Goal: Task Accomplishment & Management: Manage account settings

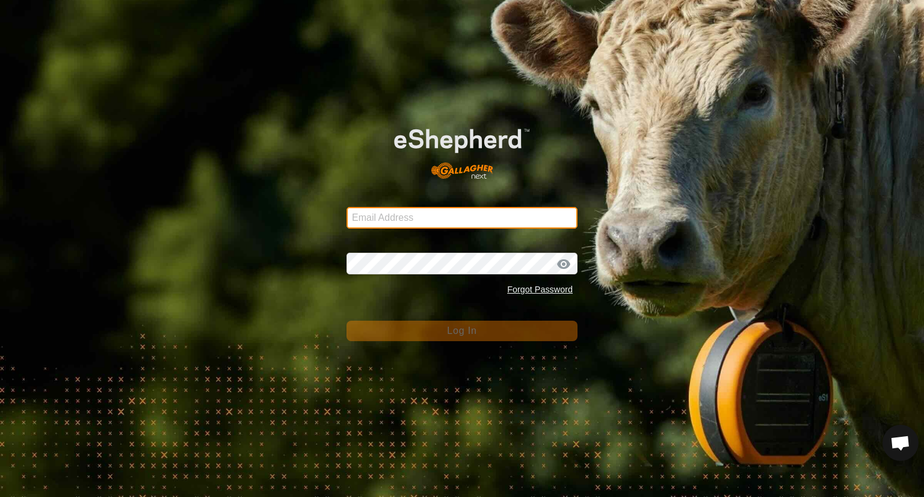
click at [438, 220] on input "Email Address" at bounding box center [462, 218] width 231 height 22
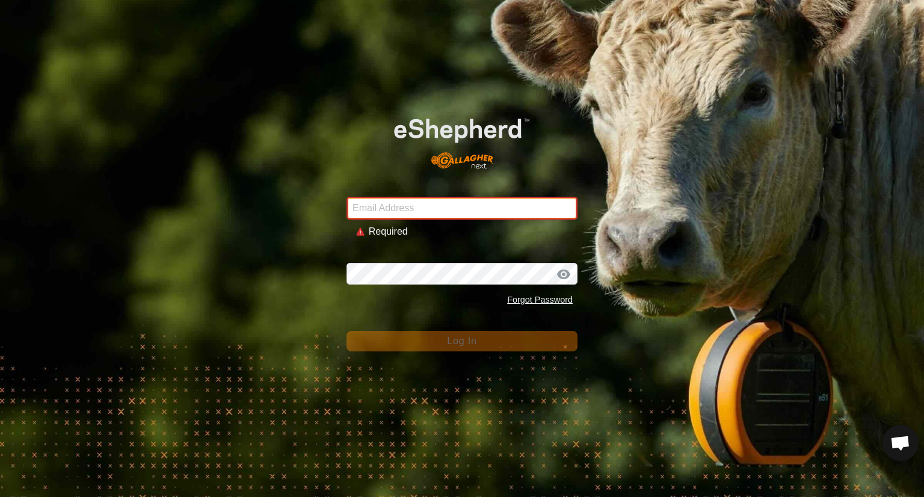
type input "[EMAIL_ADDRESS][DOMAIN_NAME]"
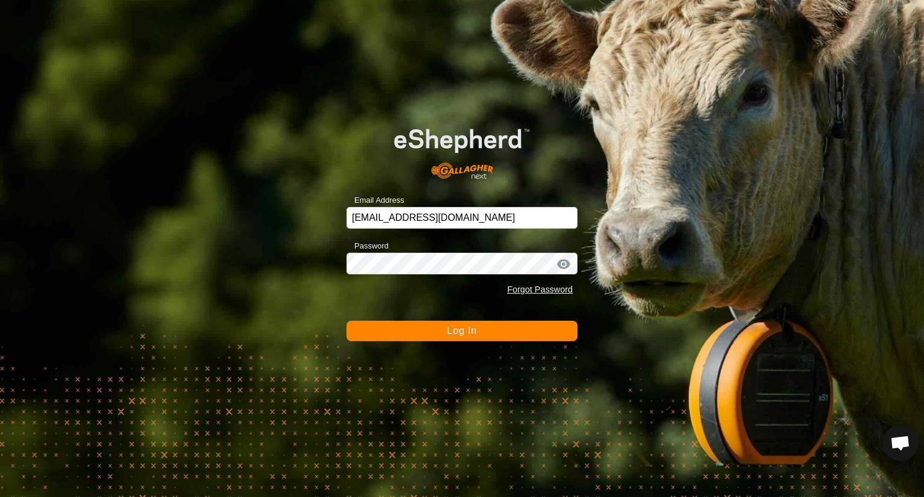
click at [475, 336] on button "Log In" at bounding box center [462, 331] width 231 height 20
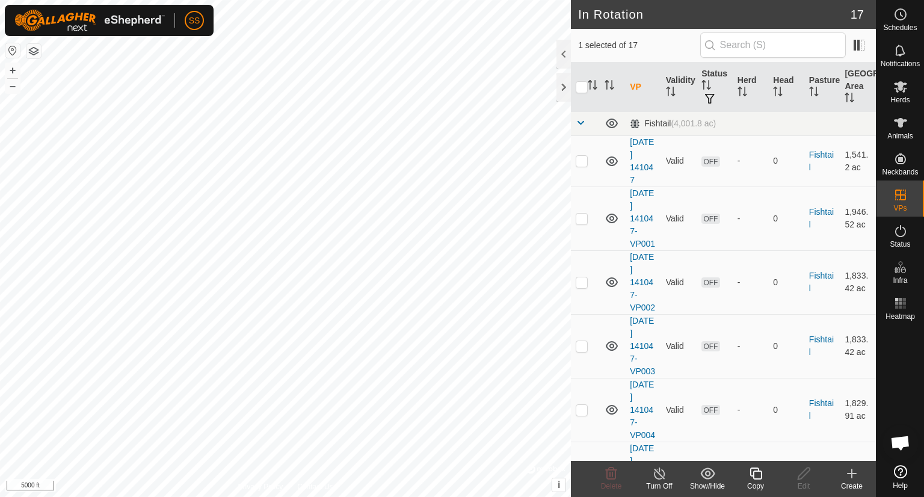
click at [757, 476] on icon at bounding box center [756, 473] width 15 height 14
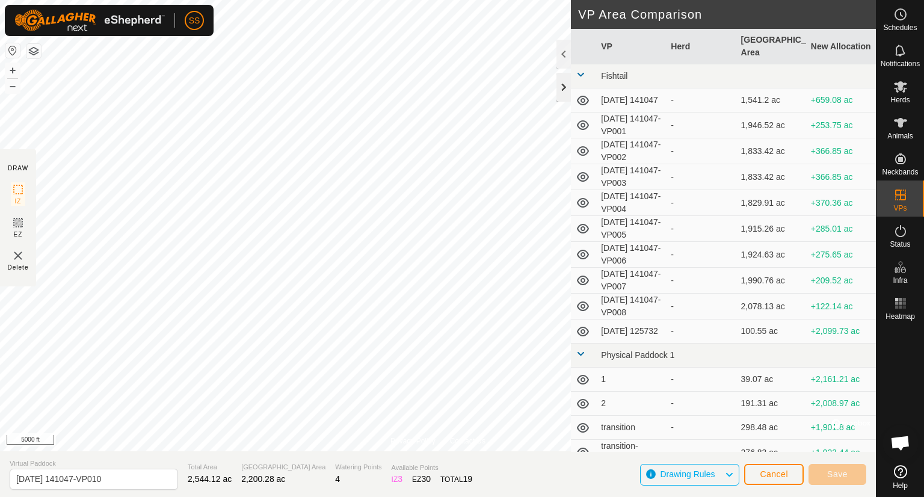
click at [563, 87] on div at bounding box center [564, 87] width 14 height 29
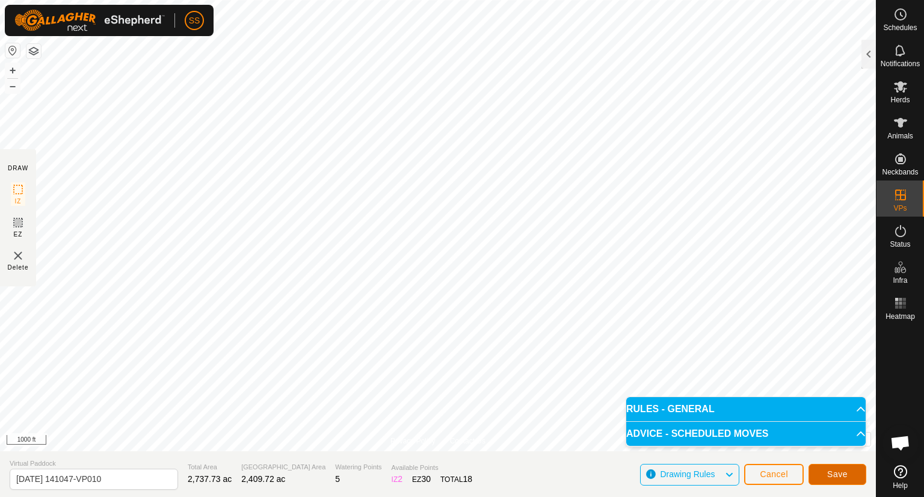
click at [835, 472] on span "Save" at bounding box center [838, 474] width 20 height 10
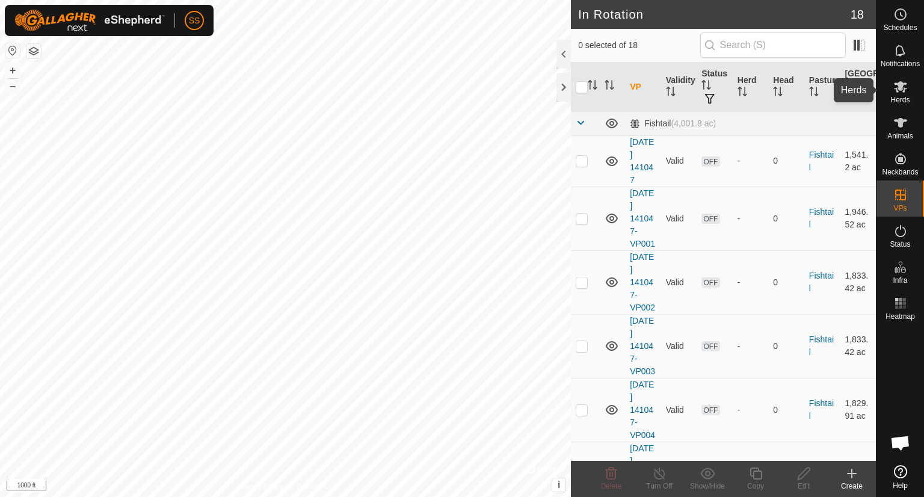
click at [906, 82] on icon at bounding box center [901, 86] width 14 height 14
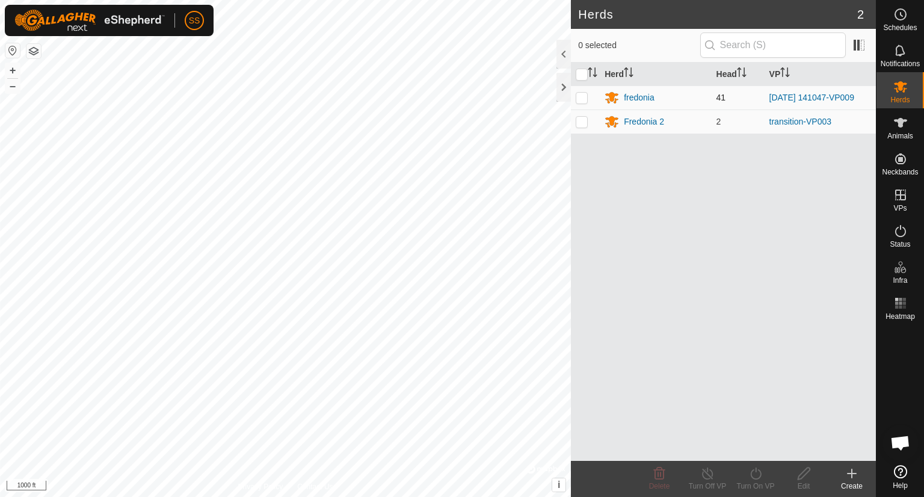
click at [583, 98] on p-checkbox at bounding box center [582, 98] width 12 height 10
checkbox input "true"
click at [755, 475] on icon at bounding box center [756, 473] width 15 height 14
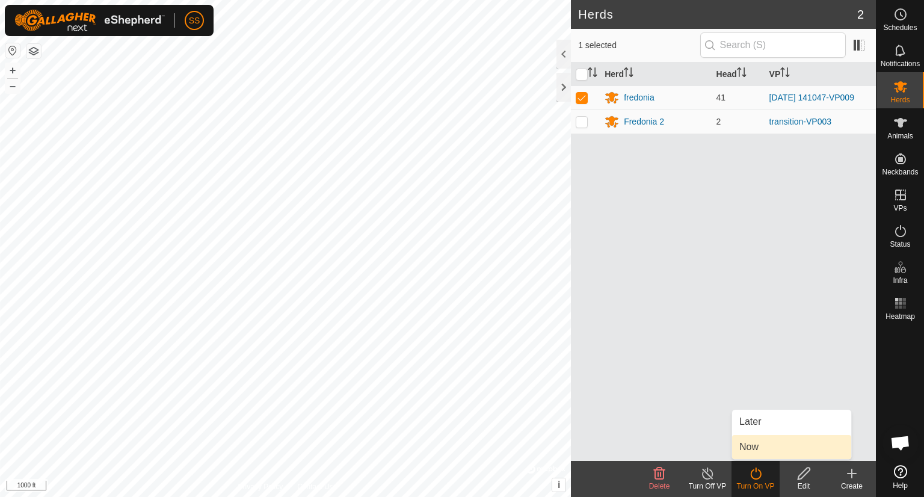
click at [755, 443] on link "Now" at bounding box center [791, 447] width 119 height 24
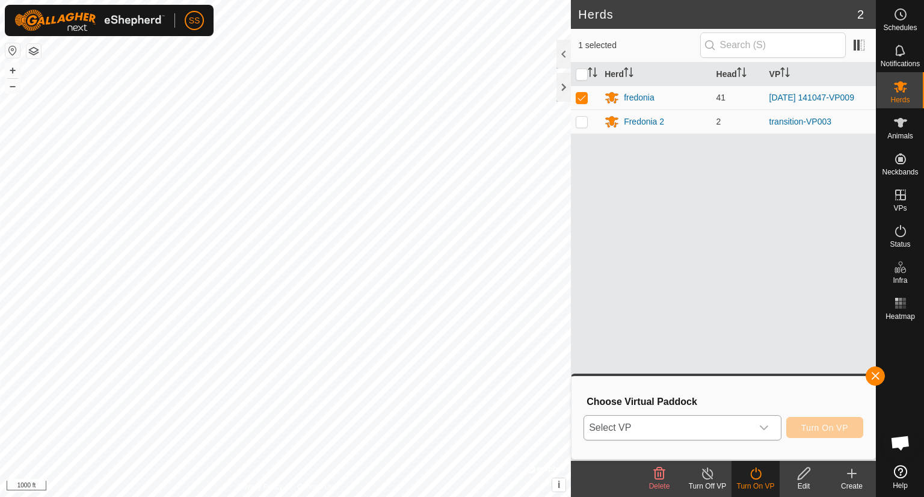
click at [767, 427] on icon "dropdown trigger" at bounding box center [764, 428] width 8 height 5
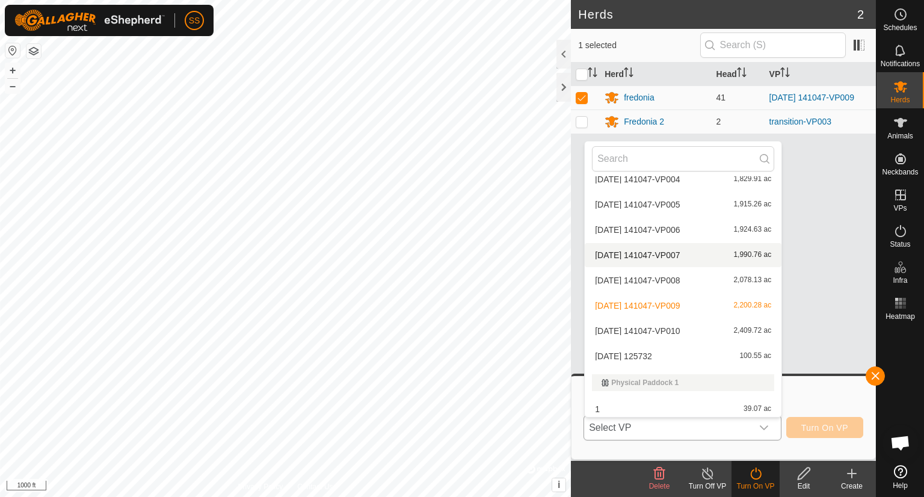
scroll to position [140, 0]
click at [733, 326] on li "[DATE] 141047-VP010 2,409.72 ac" at bounding box center [683, 329] width 197 height 24
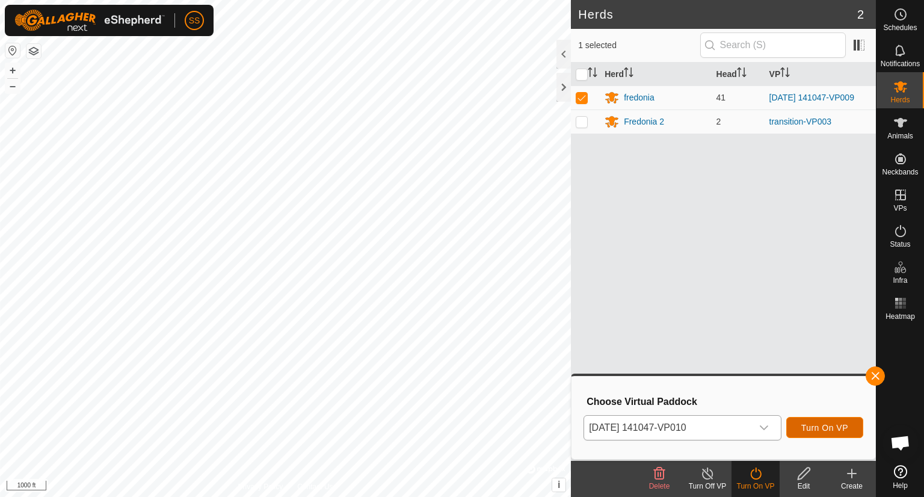
click at [850, 427] on button "Turn On VP" at bounding box center [825, 427] width 77 height 21
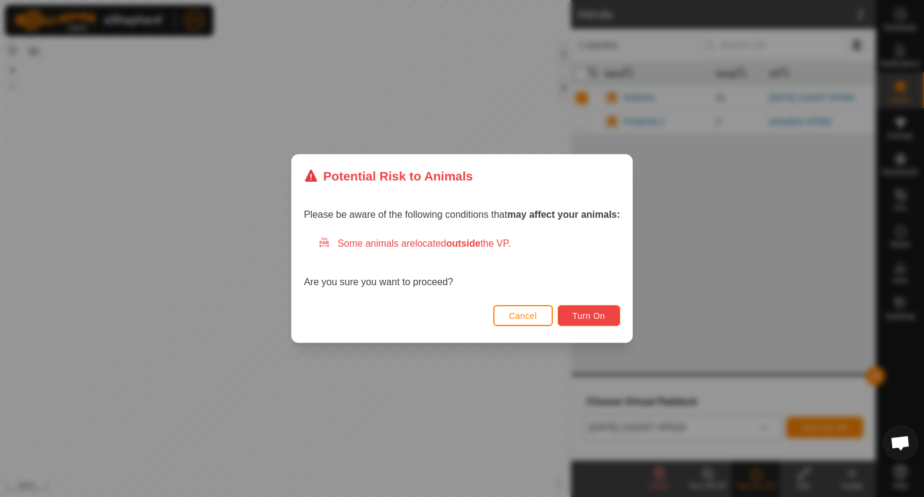
click at [599, 314] on span "Turn On" at bounding box center [589, 316] width 33 height 10
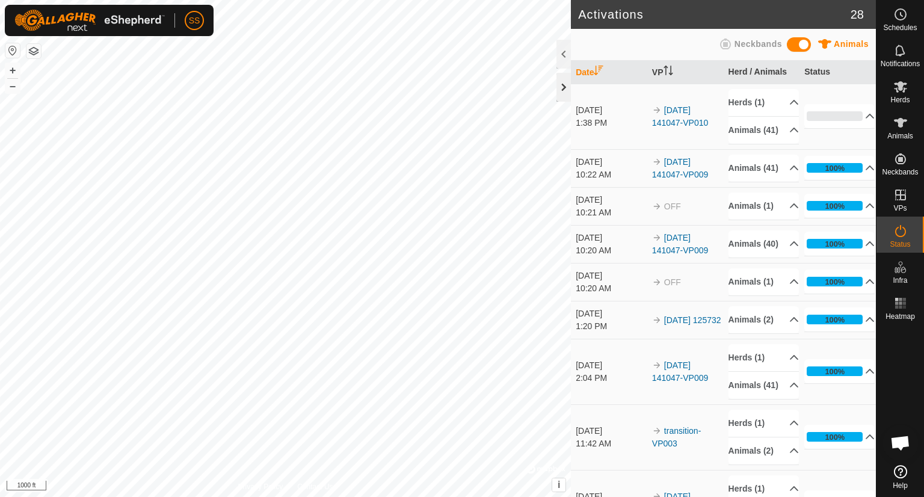
click at [559, 85] on div at bounding box center [564, 87] width 14 height 29
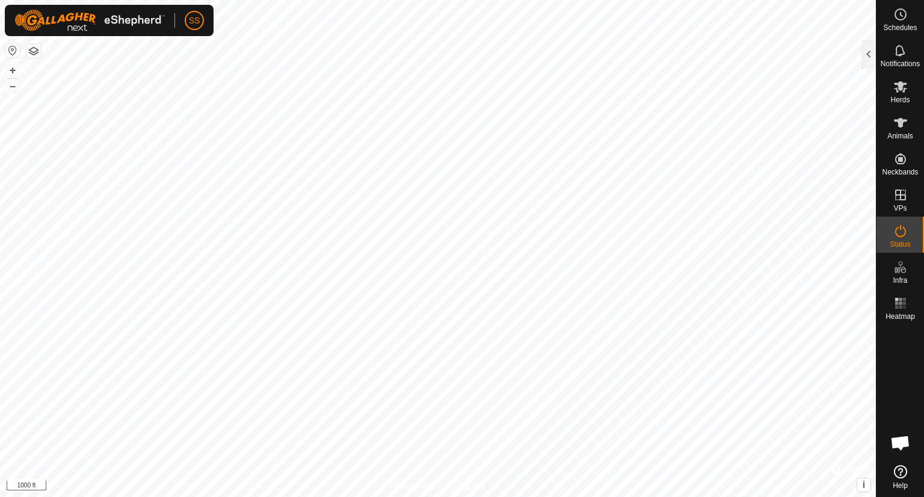
click at [107, 186] on div "SS Schedules Notifications Herds Animals Neckbands VPs Status Infra Heatmap Hel…" at bounding box center [462, 248] width 924 height 497
checkbox input "true"
checkbox input "false"
click at [864, 56] on div at bounding box center [869, 54] width 14 height 29
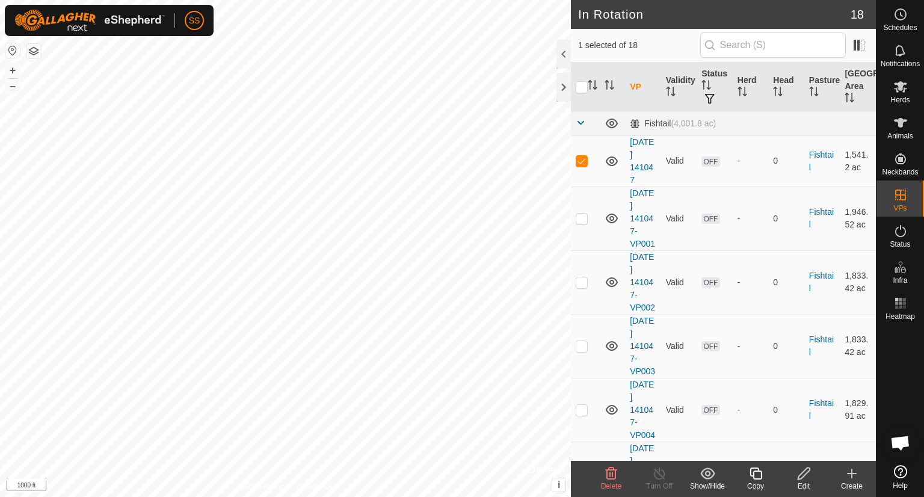
click at [608, 477] on icon at bounding box center [611, 473] width 14 height 14
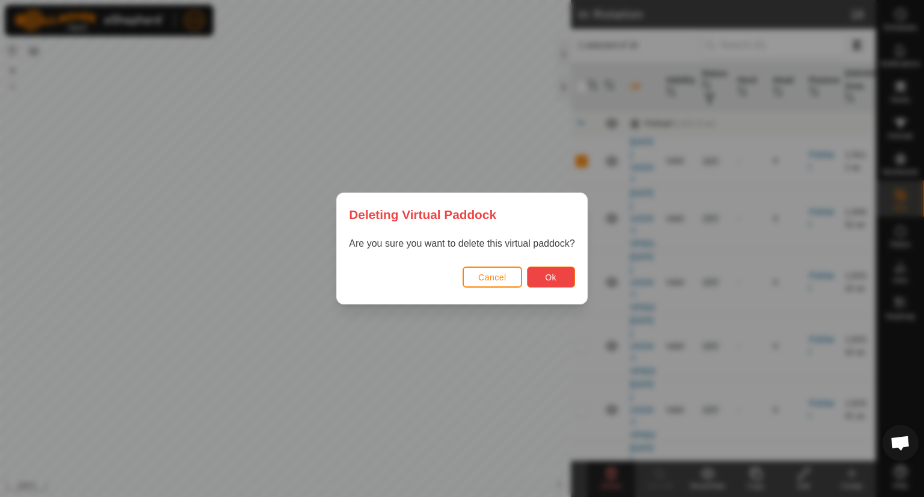
click at [553, 277] on span "Ok" at bounding box center [550, 278] width 11 height 10
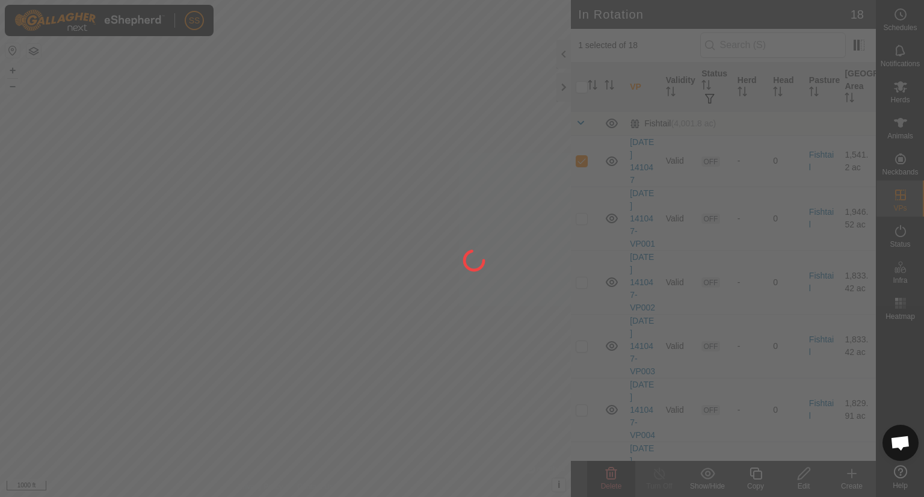
checkbox input "false"
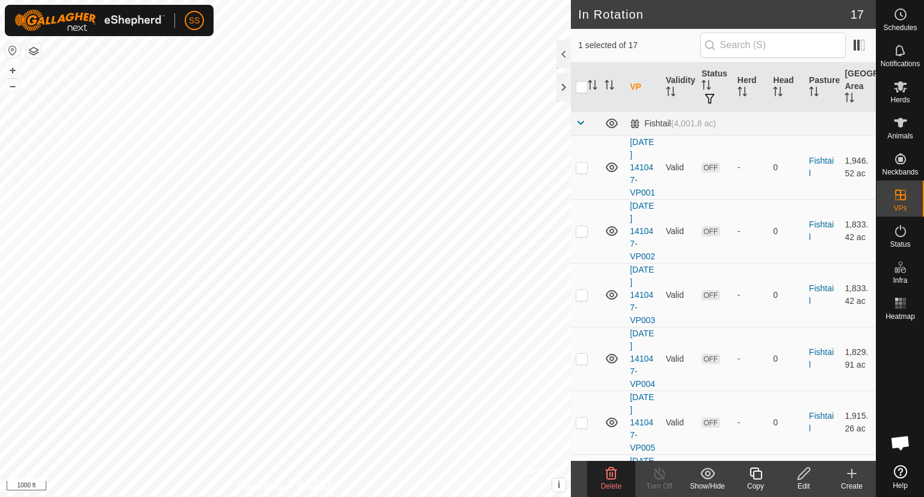
checkbox input "false"
checkbox input "true"
checkbox input "false"
checkbox input "true"
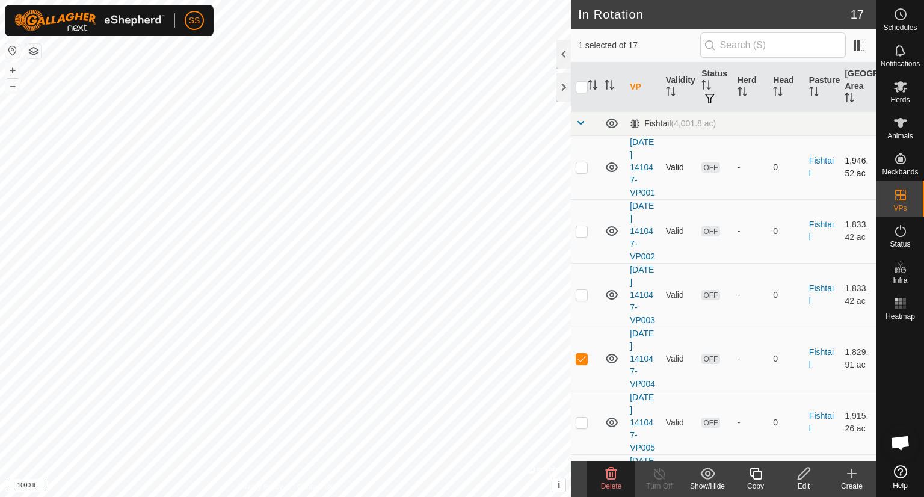
checkbox input "false"
click at [578, 300] on p-checkbox at bounding box center [582, 295] width 12 height 10
checkbox input "false"
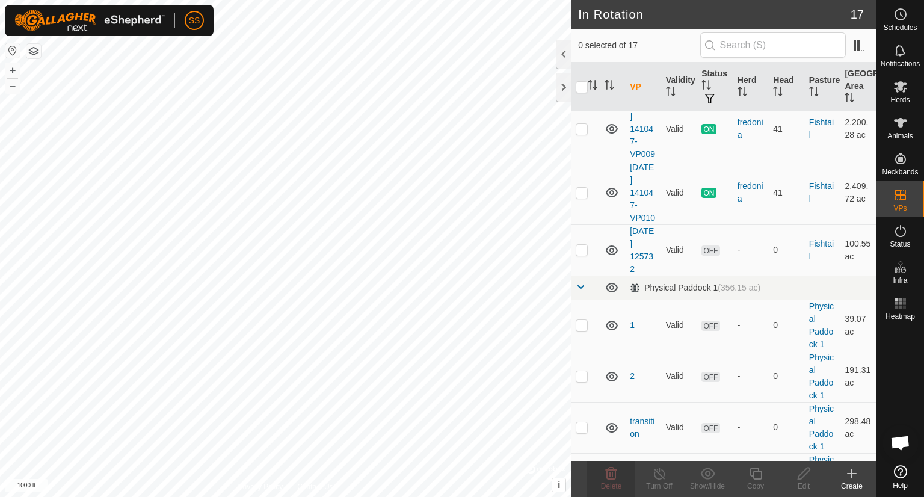
scroll to position [556, 0]
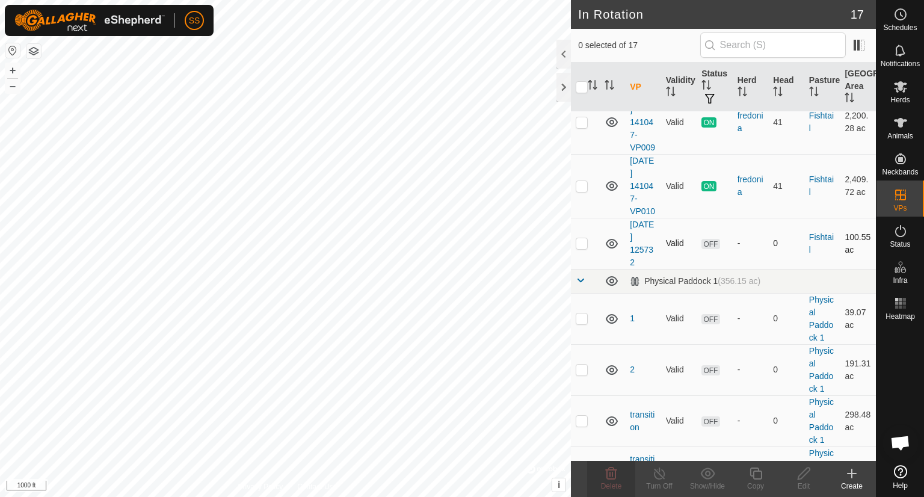
click at [580, 248] on p-checkbox at bounding box center [582, 243] width 12 height 10
click at [619, 482] on span "Delete" at bounding box center [611, 486] width 21 height 8
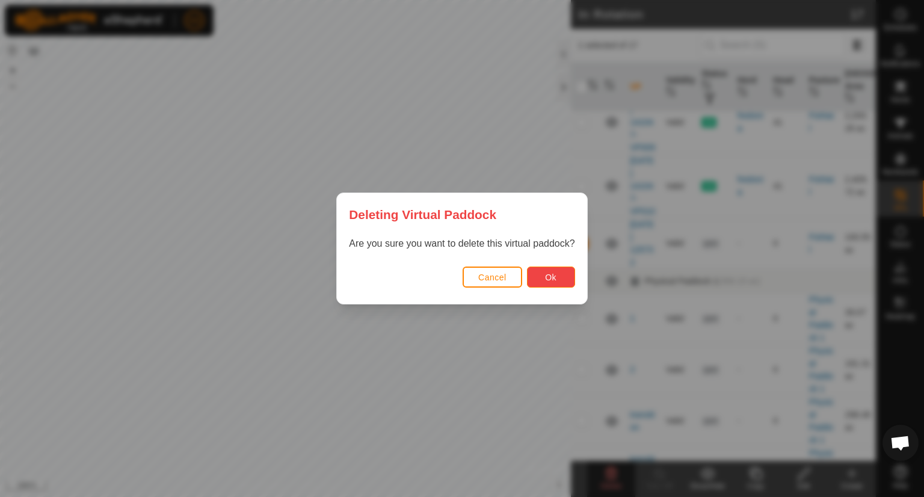
click at [554, 278] on span "Ok" at bounding box center [550, 278] width 11 height 10
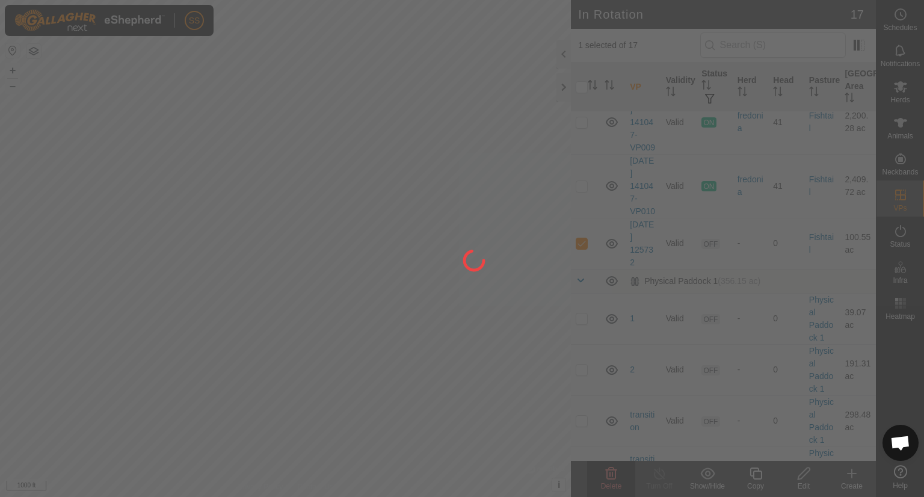
checkbox input "false"
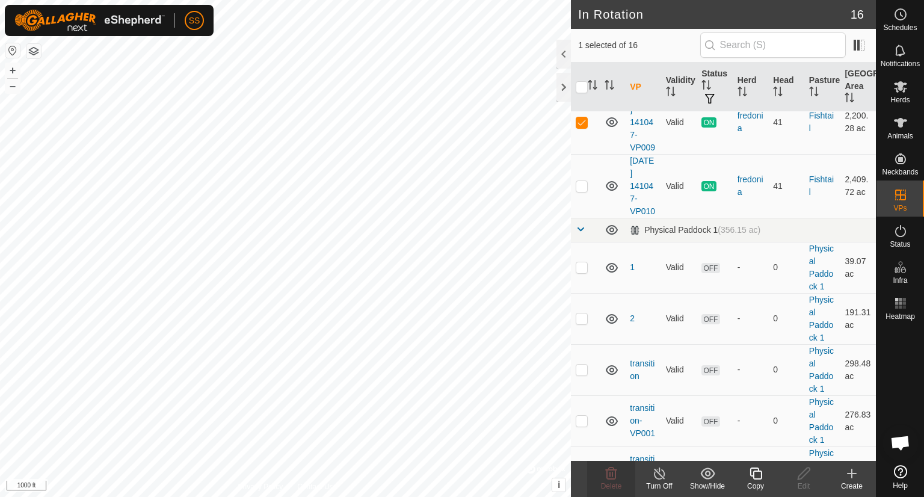
click at [217, 342] on div "SS Schedules Notifications Herds Animals Neckbands VPs Status Infra Heatmap Hel…" at bounding box center [462, 248] width 924 height 497
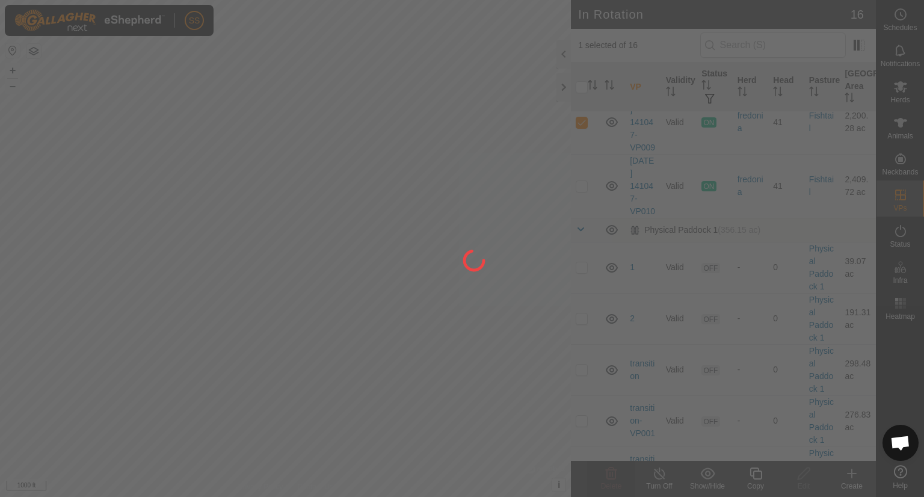
checkbox input "false"
checkbox input "true"
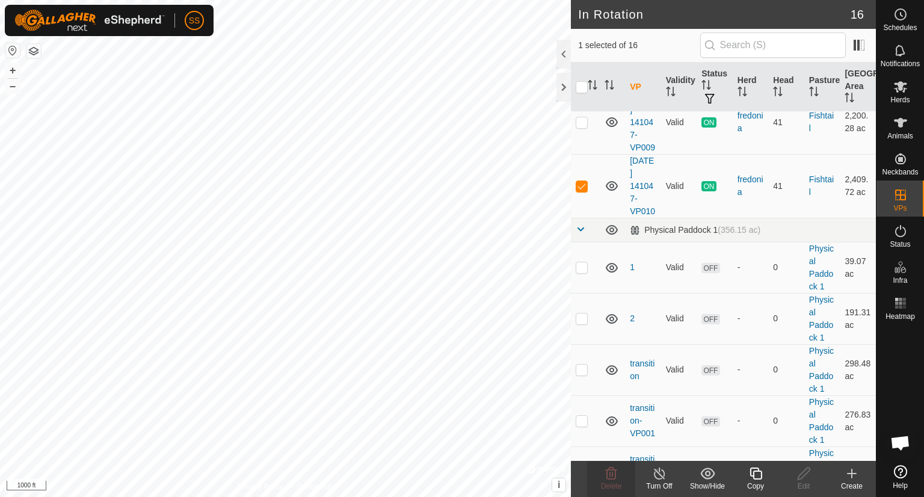
checkbox input "true"
checkbox input "false"
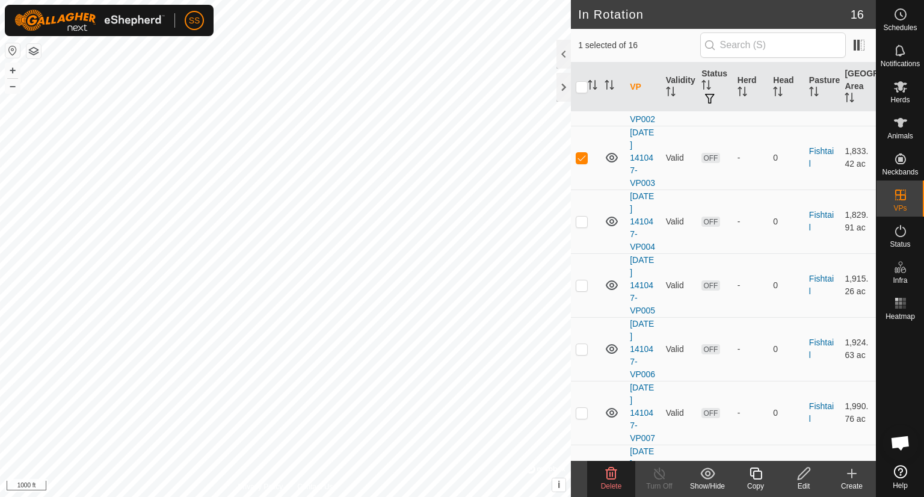
scroll to position [200, 0]
click at [611, 478] on icon at bounding box center [611, 474] width 11 height 12
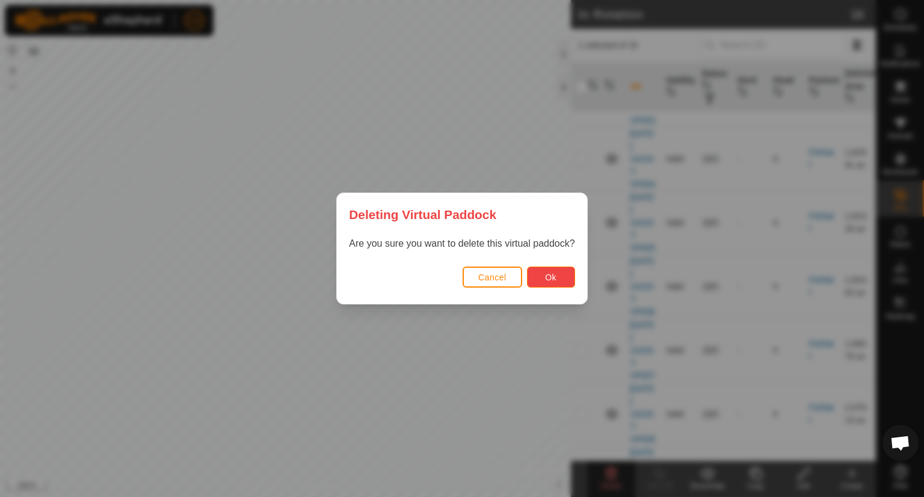
click at [547, 269] on button "Ok" at bounding box center [551, 277] width 48 height 21
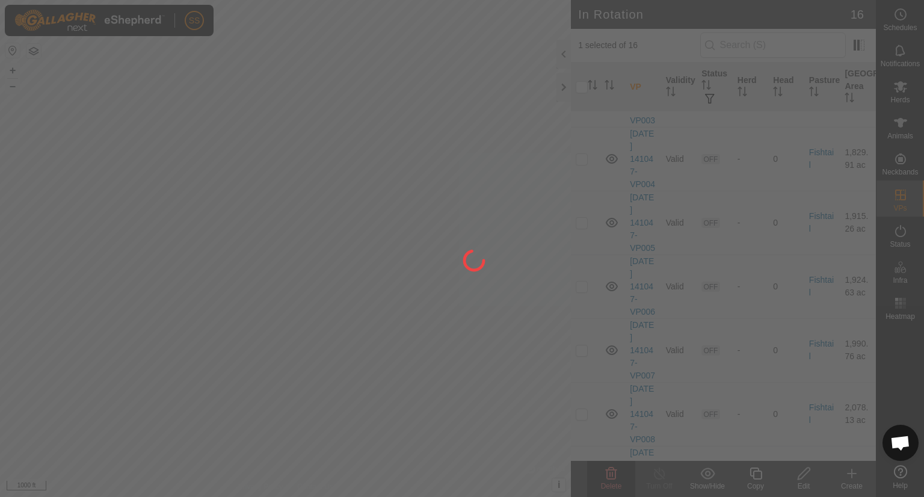
checkbox input "false"
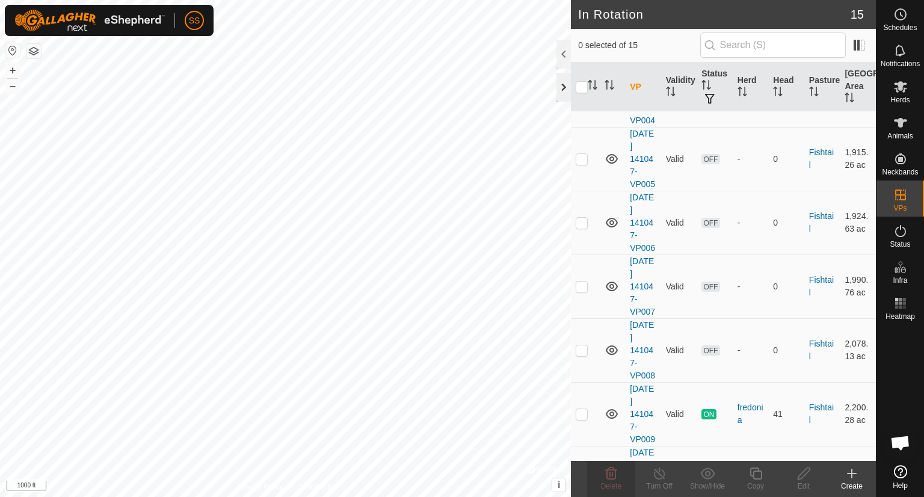
click at [563, 82] on div at bounding box center [564, 87] width 14 height 29
